Goal: Transaction & Acquisition: Purchase product/service

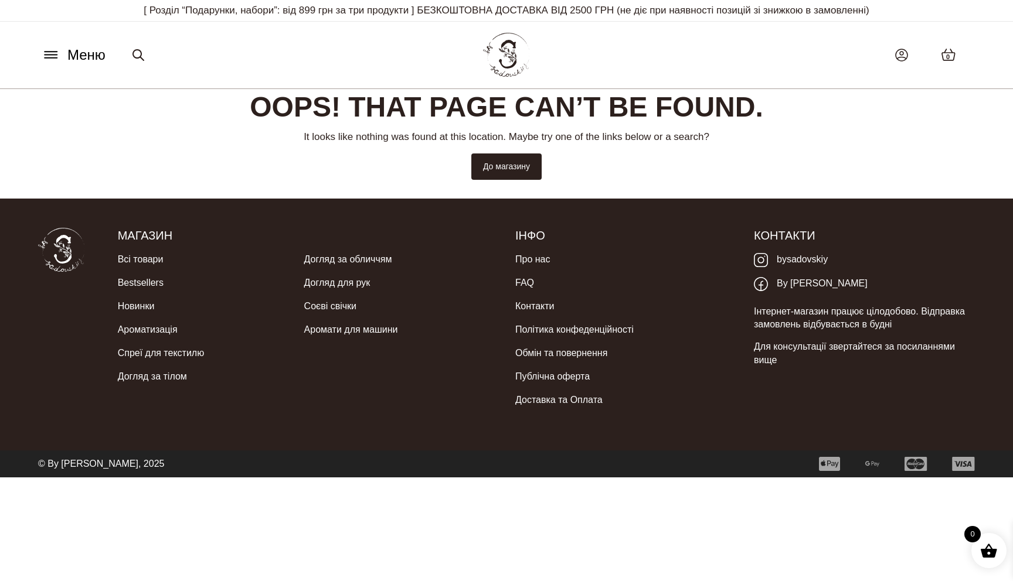
click at [90, 54] on span "Меню" at bounding box center [86, 55] width 38 height 21
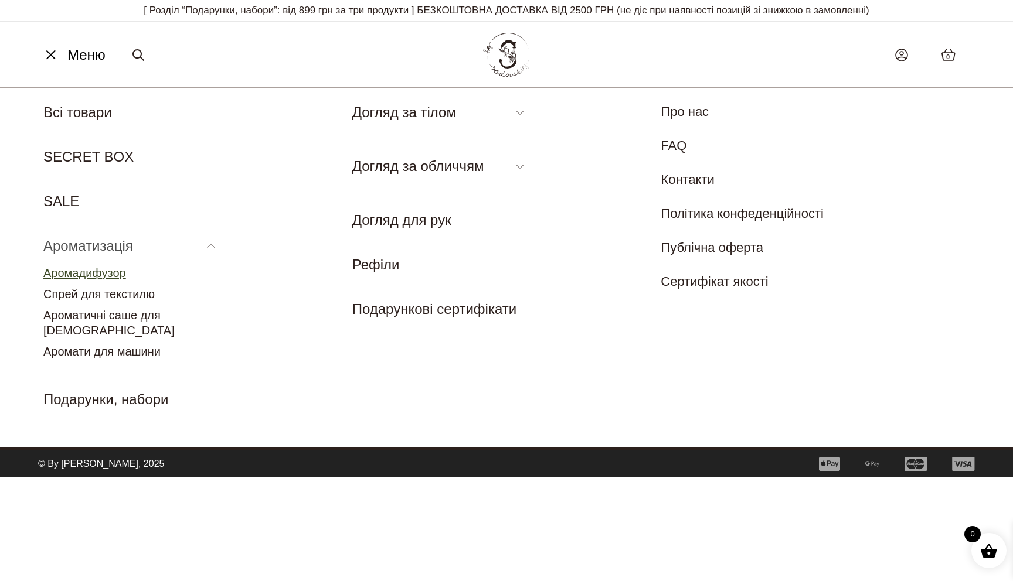
click at [105, 270] on link "Аромадифузор" at bounding box center [84, 273] width 83 height 13
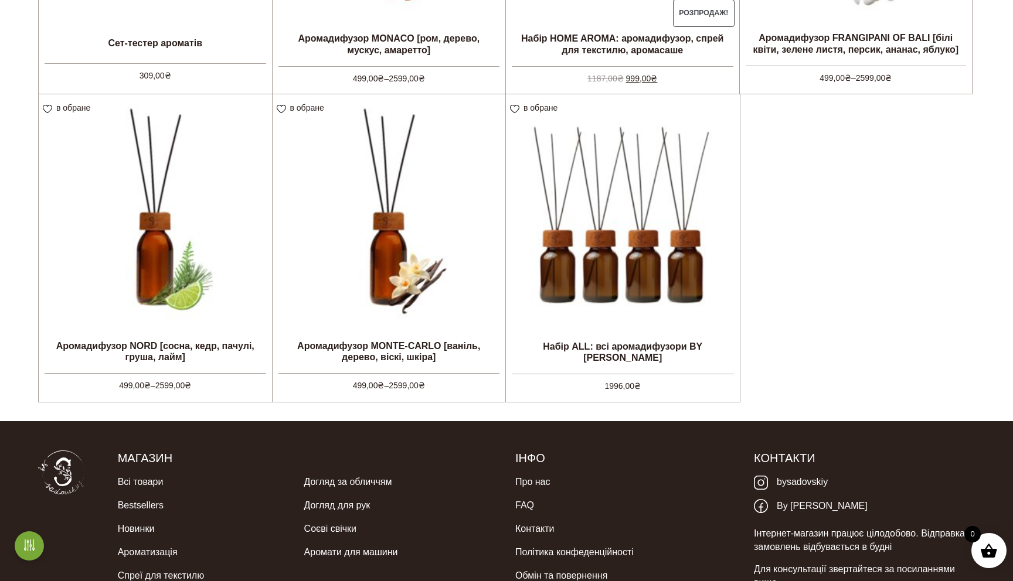
scroll to position [562, 0]
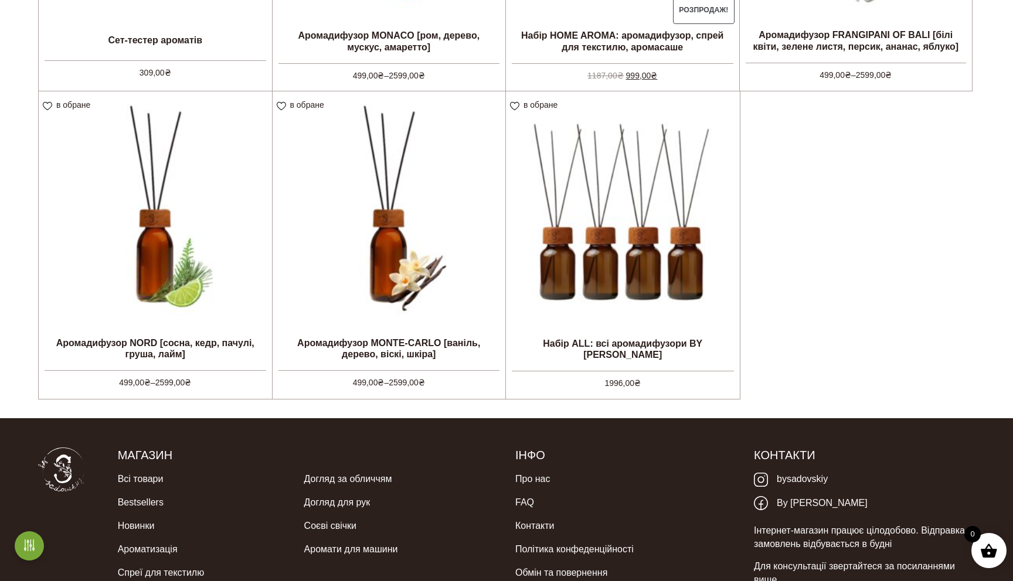
click at [128, 299] on img at bounding box center [155, 207] width 233 height 233
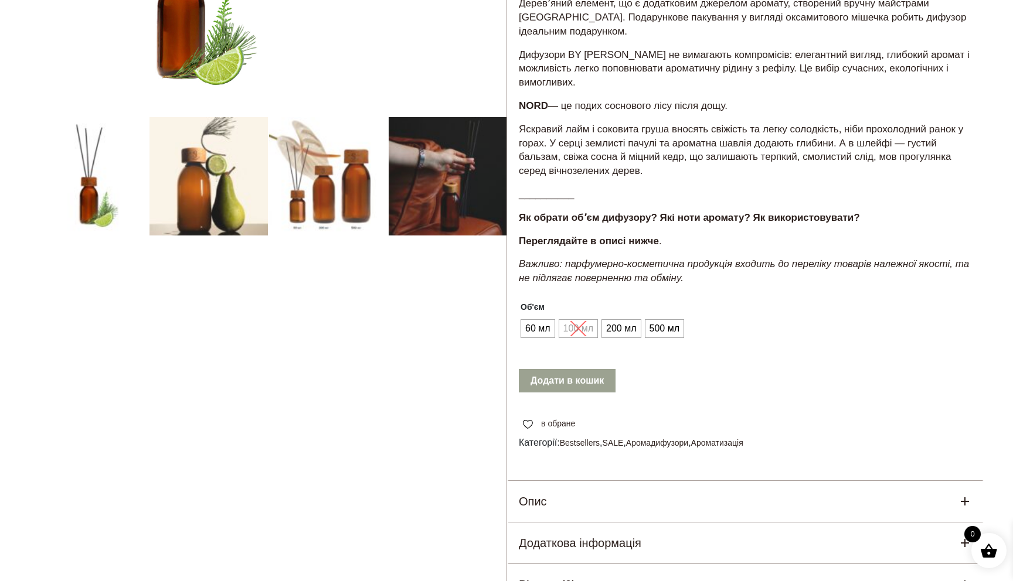
scroll to position [323, 0]
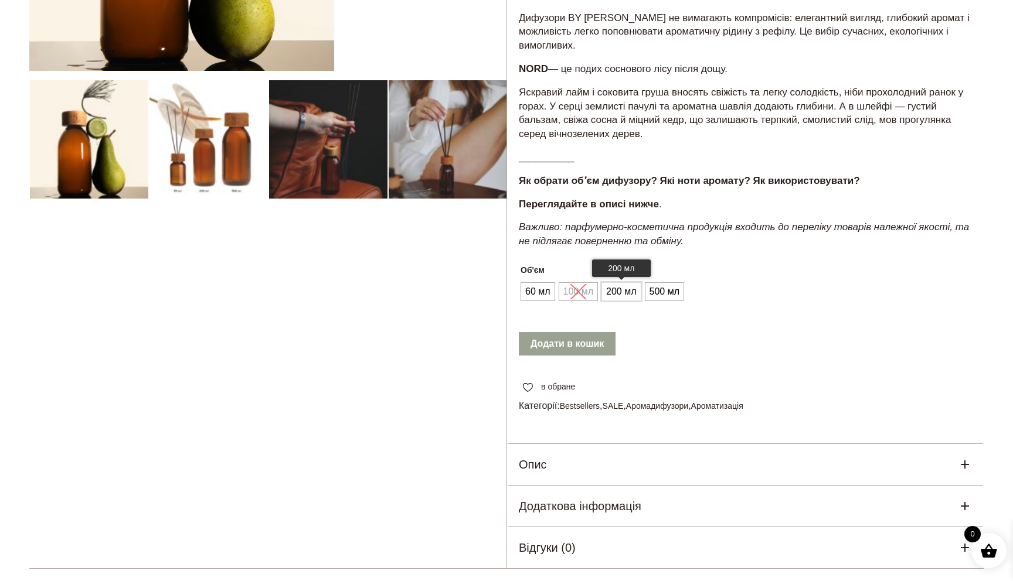
click at [628, 290] on span "200 мл" at bounding box center [621, 291] width 36 height 19
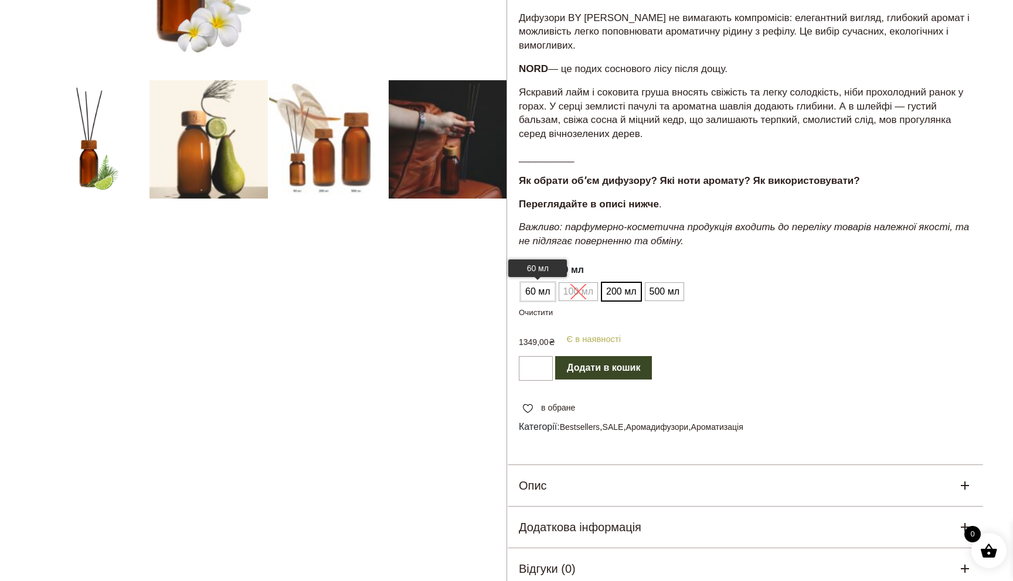
click at [537, 297] on span "60 мл" at bounding box center [537, 291] width 31 height 19
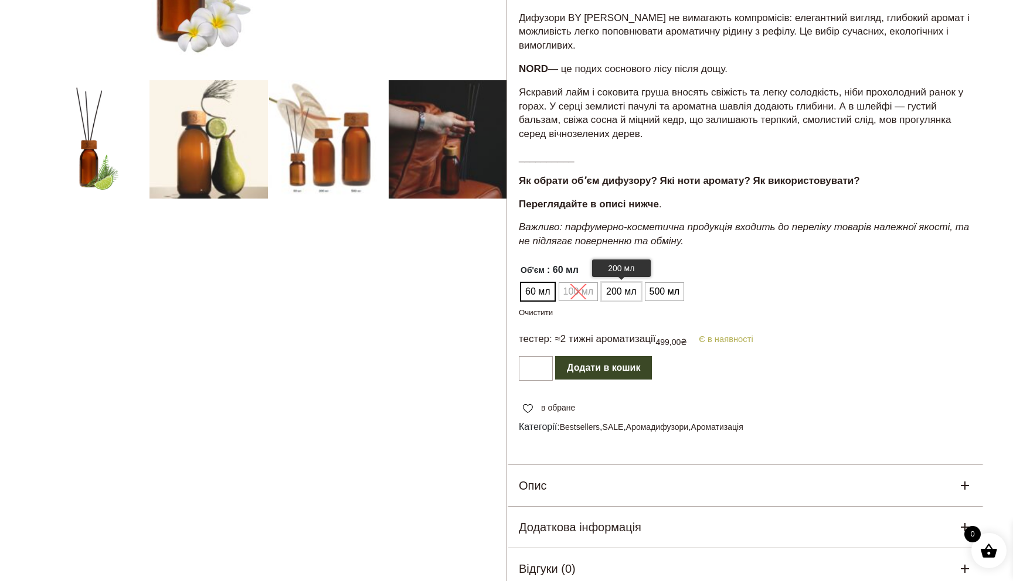
click at [621, 298] on span "200 мл" at bounding box center [621, 291] width 36 height 19
